Goal: Task Accomplishment & Management: Manage account settings

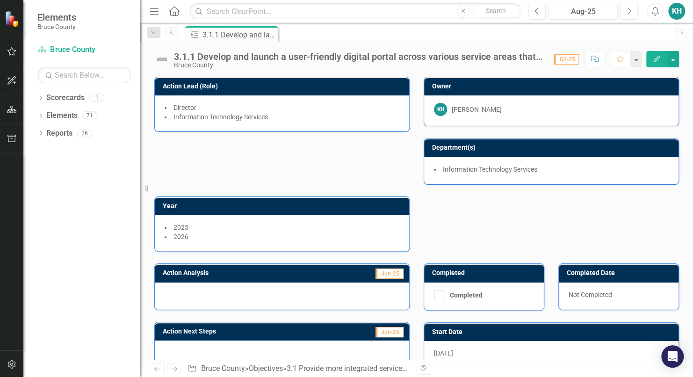
click at [172, 35] on link "Previous" at bounding box center [171, 32] width 13 height 11
click at [230, 37] on div "3.1.1 Develop and launch a user-friendly digital portal across various service …" at bounding box center [233, 35] width 62 height 12
click at [43, 99] on icon "Dropdown" at bounding box center [40, 98] width 7 height 5
click at [61, 115] on link "Bruce County" at bounding box center [95, 115] width 89 height 11
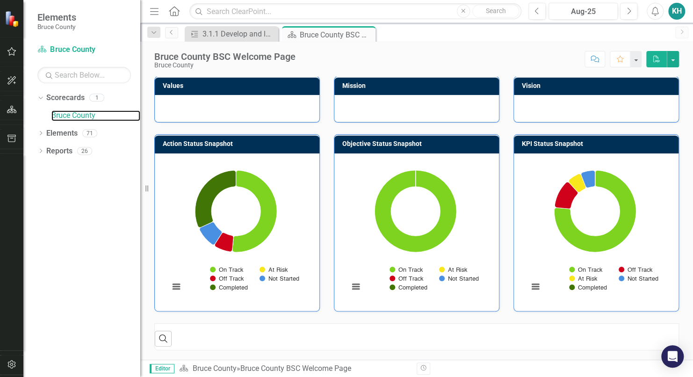
scroll to position [280, 0]
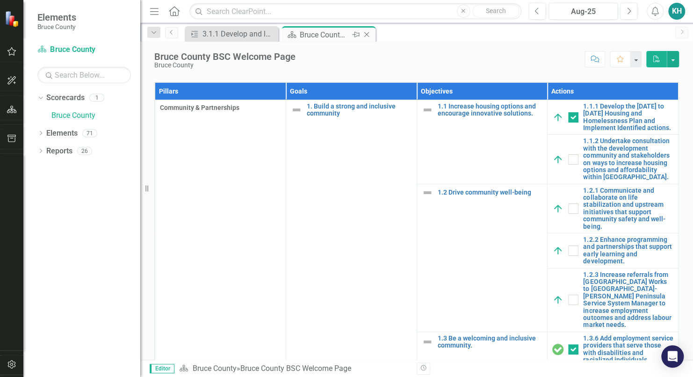
click at [366, 35] on icon "Close" at bounding box center [366, 34] width 9 height 7
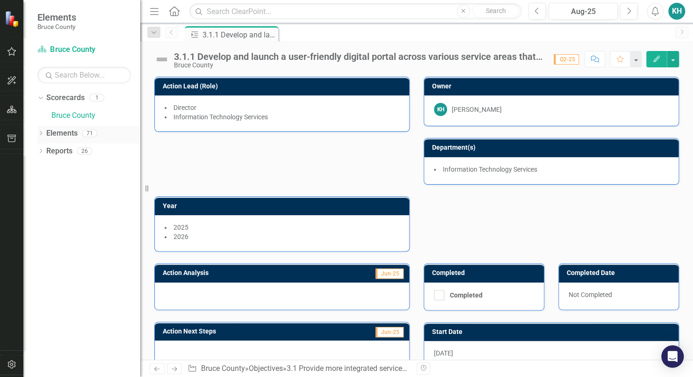
click at [38, 133] on icon "Dropdown" at bounding box center [40, 133] width 7 height 5
click at [41, 205] on icon "Dropdown" at bounding box center [40, 204] width 7 height 5
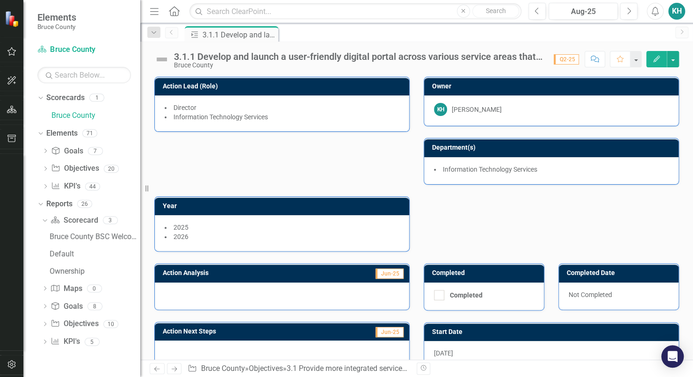
click at [678, 12] on div "KH" at bounding box center [676, 11] width 17 height 17
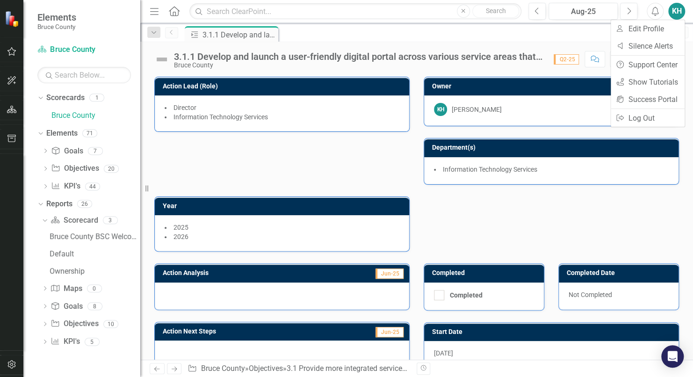
click at [497, 36] on div "Action 3.1.1 Develop and launch a user-friendly digital portal across various s…" at bounding box center [426, 33] width 487 height 15
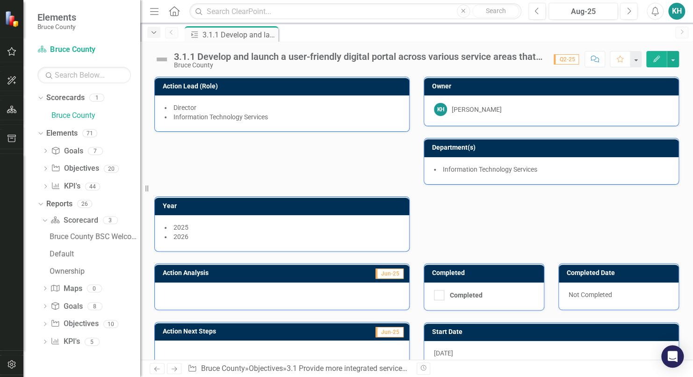
click at [152, 33] on icon "Dropdown" at bounding box center [154, 32] width 8 height 7
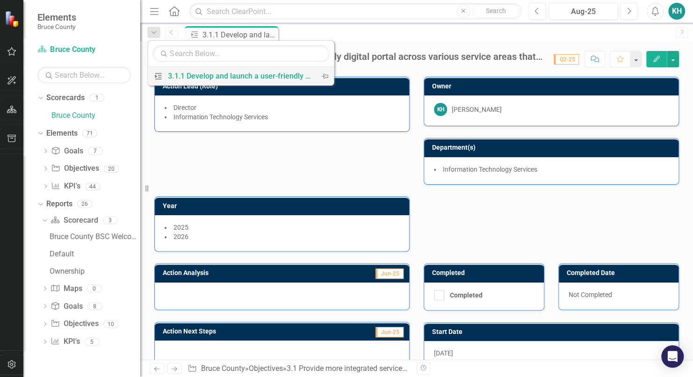
click at [159, 76] on icon at bounding box center [158, 76] width 7 height 6
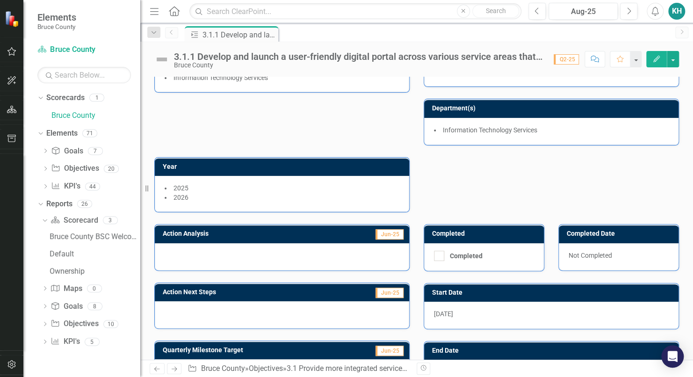
scroll to position [146, 0]
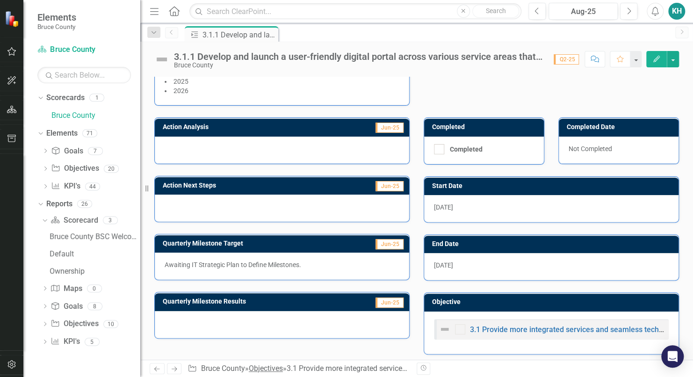
click at [262, 368] on link "Objectives" at bounding box center [266, 368] width 34 height 9
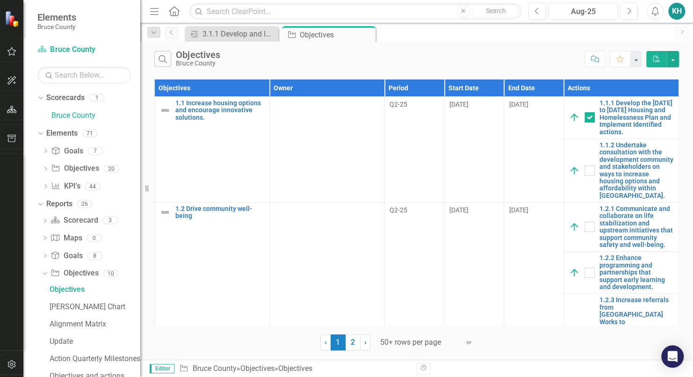
click at [155, 7] on icon "Menu" at bounding box center [154, 11] width 12 height 10
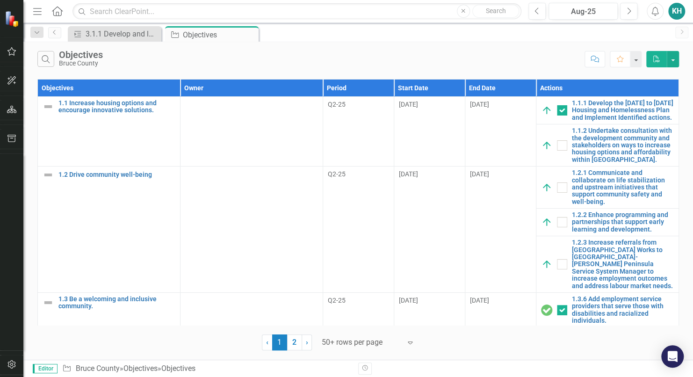
click at [39, 13] on icon "Menu" at bounding box center [37, 11] width 12 height 10
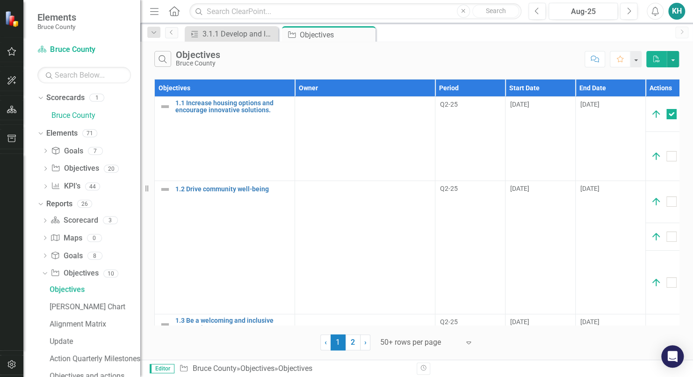
click at [178, 13] on icon "Home" at bounding box center [174, 11] width 12 height 10
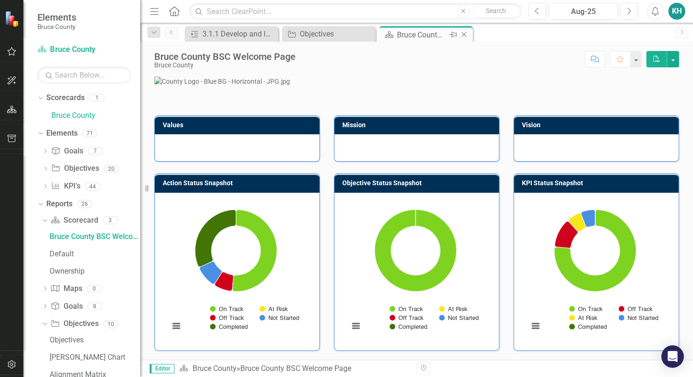
click at [464, 35] on icon at bounding box center [463, 34] width 5 height 5
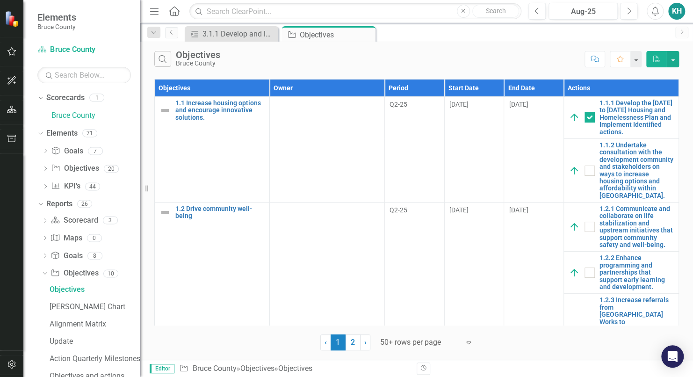
click at [0, 0] on icon "Close" at bounding box center [0, 0] width 0 height 0
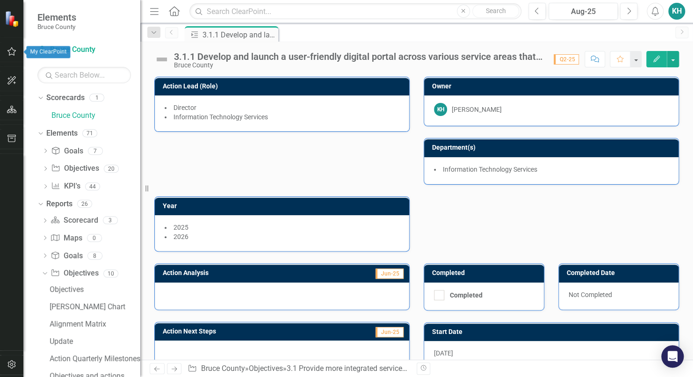
click at [11, 51] on icon "button" at bounding box center [12, 51] width 10 height 7
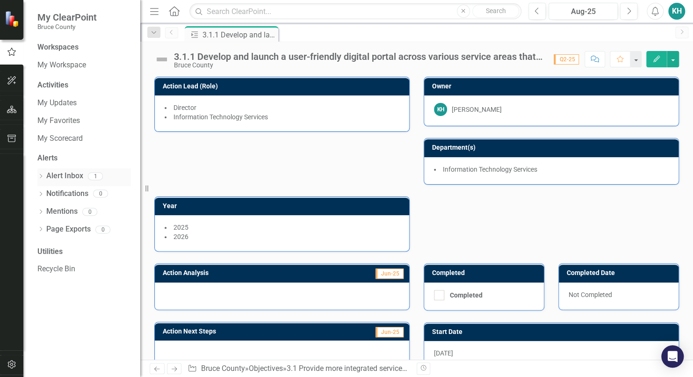
click at [47, 176] on link "Alert Inbox" at bounding box center [64, 176] width 37 height 11
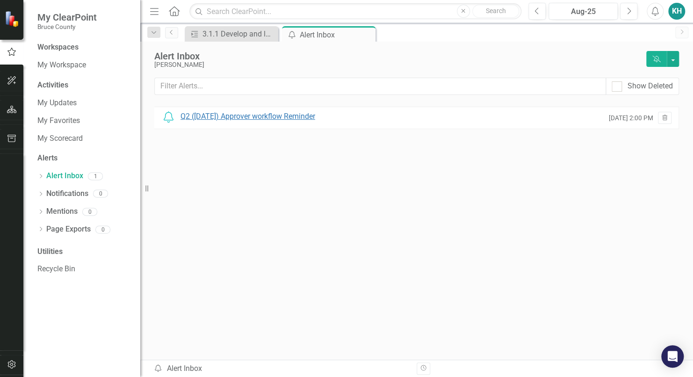
click at [283, 114] on div "Q2 ([DATE]) Approver workflow Reminder" at bounding box center [247, 116] width 135 height 11
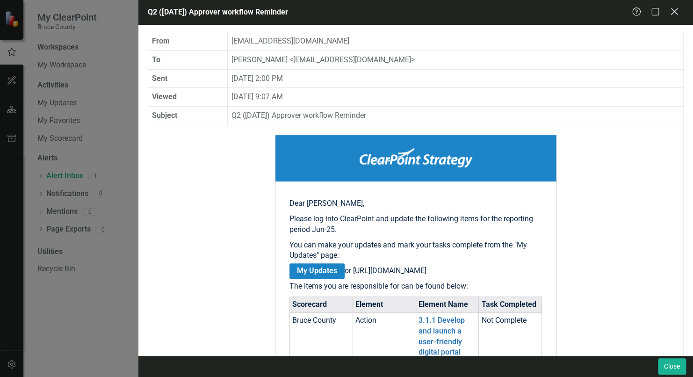
click at [673, 14] on icon "Close" at bounding box center [674, 11] width 12 height 9
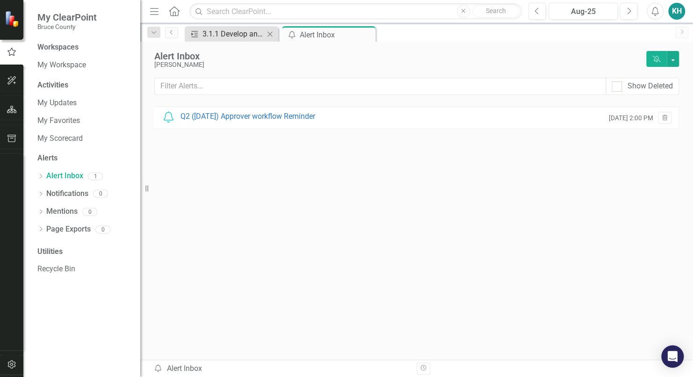
click at [228, 36] on div "3.1.1 Develop and launch a user-friendly digital portal across various service …" at bounding box center [233, 34] width 62 height 12
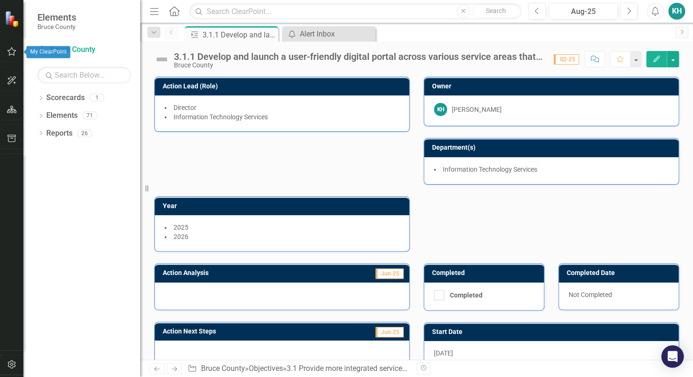
click at [18, 54] on button "button" at bounding box center [11, 52] width 21 height 20
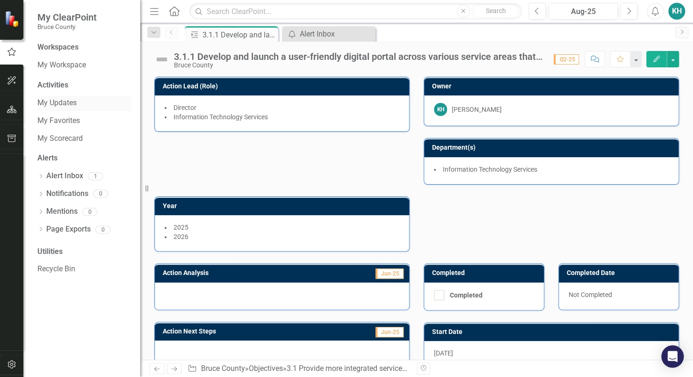
click at [70, 103] on link "My Updates" at bounding box center [83, 103] width 93 height 11
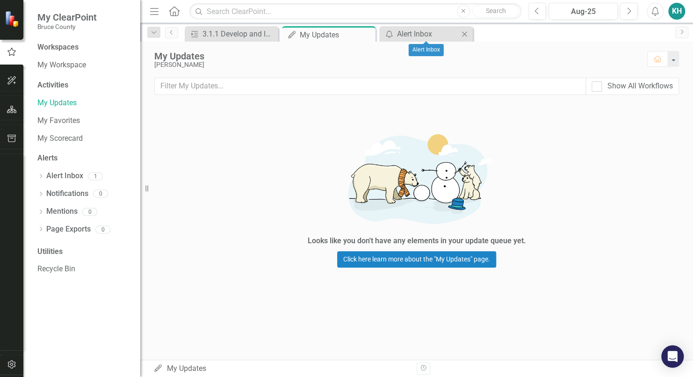
click at [462, 33] on icon "Close" at bounding box center [463, 33] width 9 height 7
click at [636, 87] on div "Show All Workflows" at bounding box center [639, 86] width 65 height 11
click at [597, 87] on input "Show All Workflows" at bounding box center [594, 84] width 6 height 6
checkbox input "true"
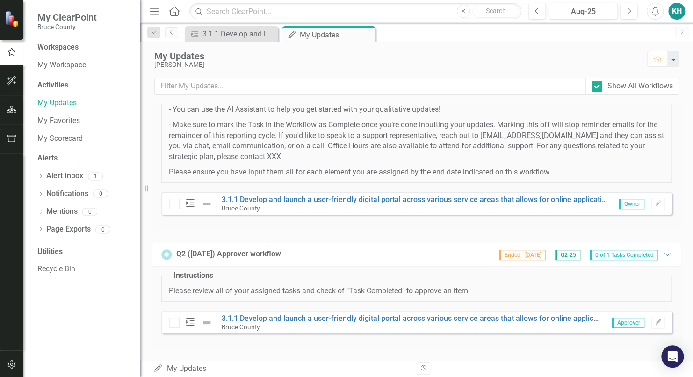
scroll to position [157, 0]
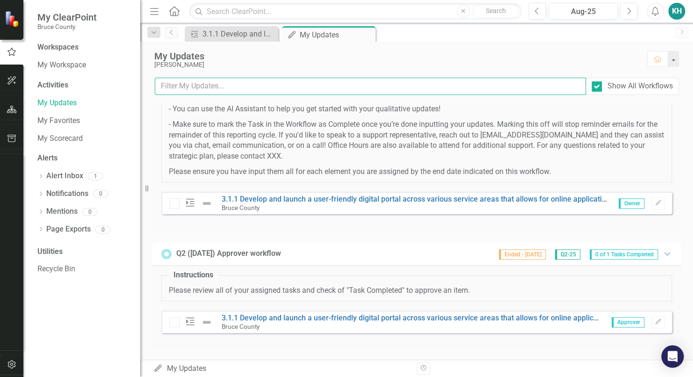
click at [270, 93] on input "text" at bounding box center [370, 86] width 431 height 17
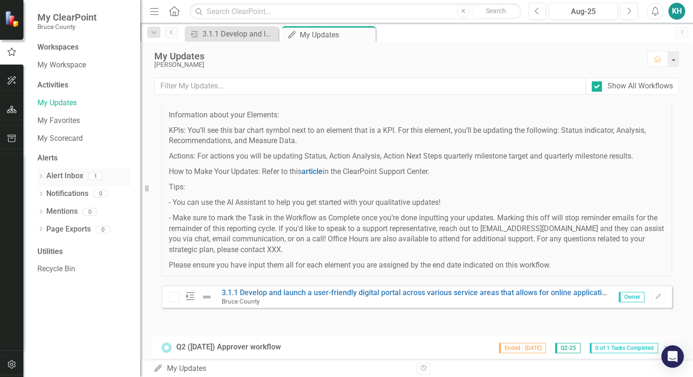
click at [53, 173] on link "Alert Inbox" at bounding box center [64, 176] width 37 height 11
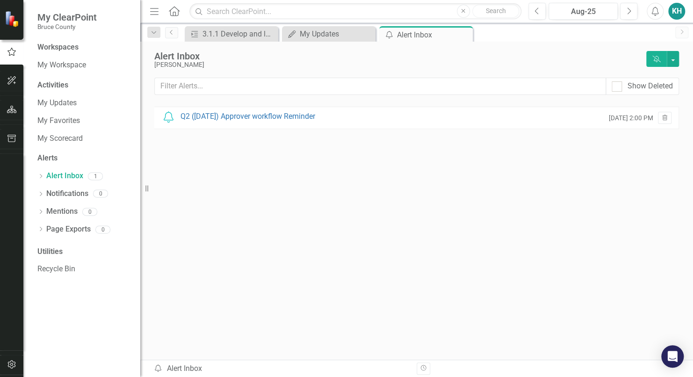
click at [479, 225] on div "Notification Q2 ([DATE]) Approver workflow Reminder [DATE] 2:00 PM Trash" at bounding box center [416, 218] width 524 height 223
